Goal: Information Seeking & Learning: Learn about a topic

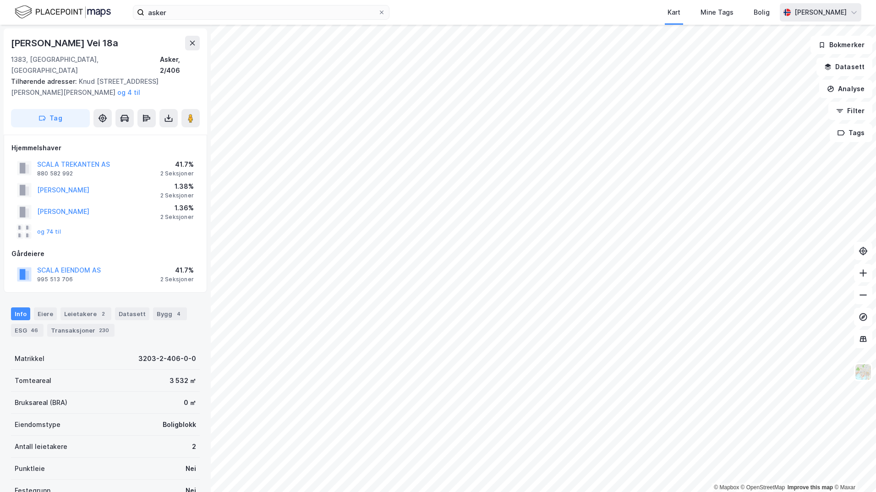
click at [852, 9] on icon at bounding box center [854, 12] width 7 height 7
click at [782, 56] on div "Logg ut" at bounding box center [775, 56] width 25 height 11
